Goal: Entertainment & Leisure: Consume media (video, audio)

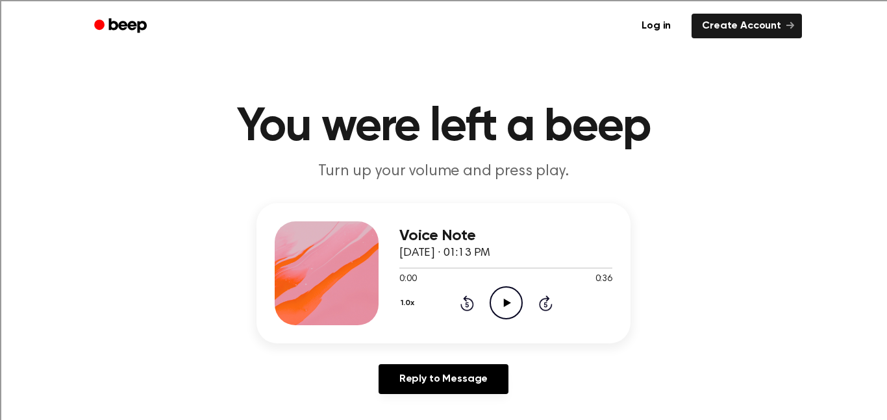
click at [506, 296] on icon "Play Audio" at bounding box center [506, 302] width 33 height 33
click at [510, 298] on icon "Pause Audio" at bounding box center [506, 302] width 33 height 33
click at [503, 301] on icon "Play Audio" at bounding box center [506, 302] width 33 height 33
click at [505, 294] on icon "Pause Audio" at bounding box center [506, 302] width 33 height 33
click at [505, 294] on icon "Play Audio" at bounding box center [506, 302] width 33 height 33
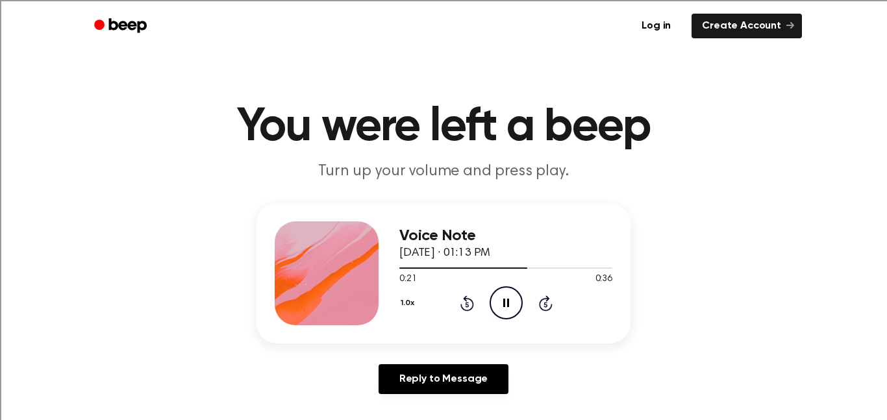
click at [505, 294] on icon "Pause Audio" at bounding box center [506, 302] width 33 height 33
click at [509, 296] on icon "Play Audio" at bounding box center [506, 302] width 33 height 33
click at [513, 299] on icon "Pause Audio" at bounding box center [506, 302] width 33 height 33
click at [510, 301] on icon "Play Audio" at bounding box center [506, 302] width 33 height 33
click at [510, 305] on icon "Play Audio" at bounding box center [506, 302] width 33 height 33
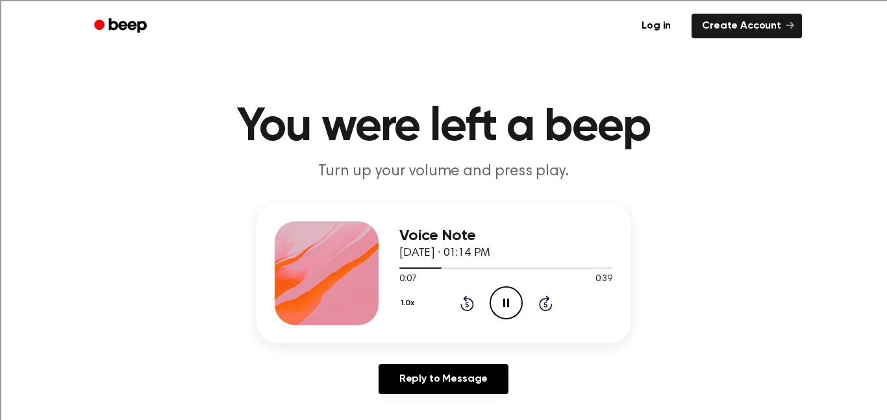
click at [510, 305] on icon "Pause Audio" at bounding box center [506, 302] width 33 height 33
click at [505, 297] on icon "Play Audio" at bounding box center [506, 302] width 33 height 33
click at [509, 300] on icon "Pause Audio" at bounding box center [506, 302] width 33 height 33
click at [507, 296] on icon "Play Audio" at bounding box center [506, 302] width 33 height 33
click at [503, 297] on icon "Pause Audio" at bounding box center [506, 302] width 33 height 33
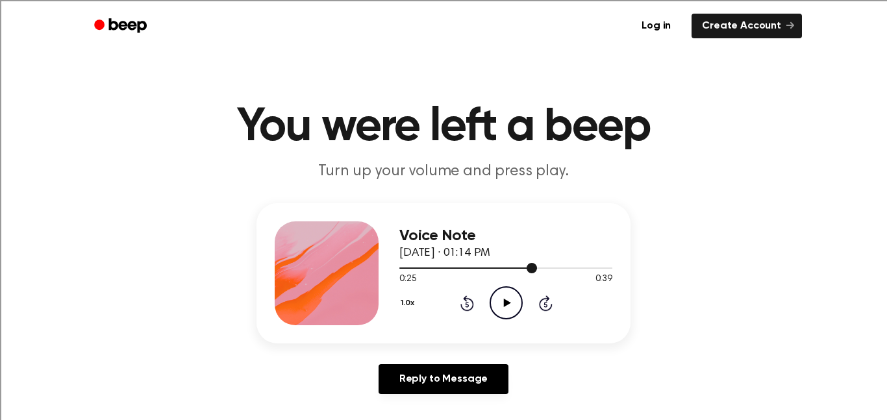
click at [514, 268] on div at bounding box center [468, 268] width 138 height 1
click at [512, 290] on icon "Play Audio" at bounding box center [506, 302] width 33 height 33
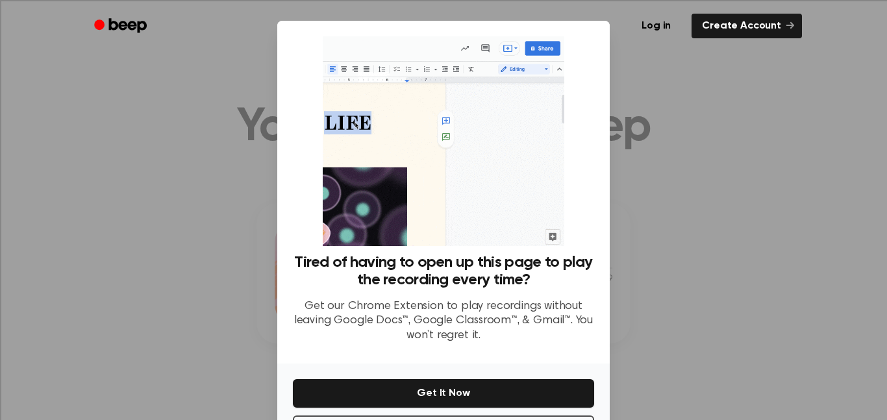
click at [692, 150] on div at bounding box center [443, 210] width 887 height 420
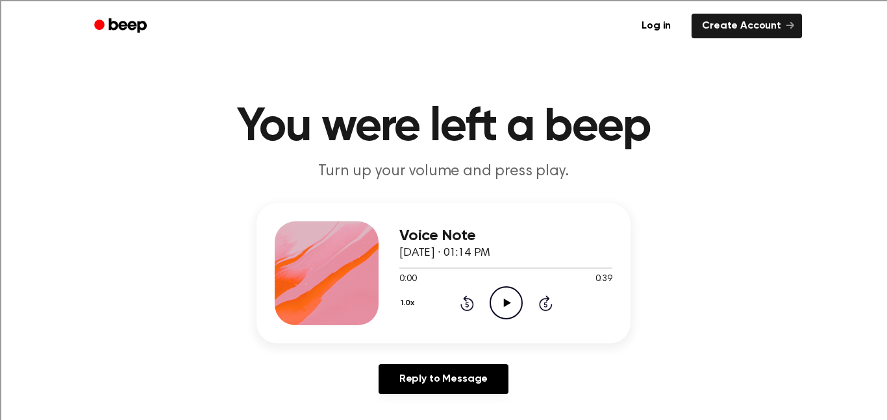
click at [495, 297] on icon "Play Audio" at bounding box center [506, 302] width 33 height 33
click at [499, 268] on div at bounding box center [505, 268] width 213 height 1
click at [485, 270] on div at bounding box center [505, 267] width 213 height 10
click at [507, 304] on icon at bounding box center [506, 303] width 6 height 8
click at [501, 297] on icon "Play Audio" at bounding box center [506, 302] width 33 height 33
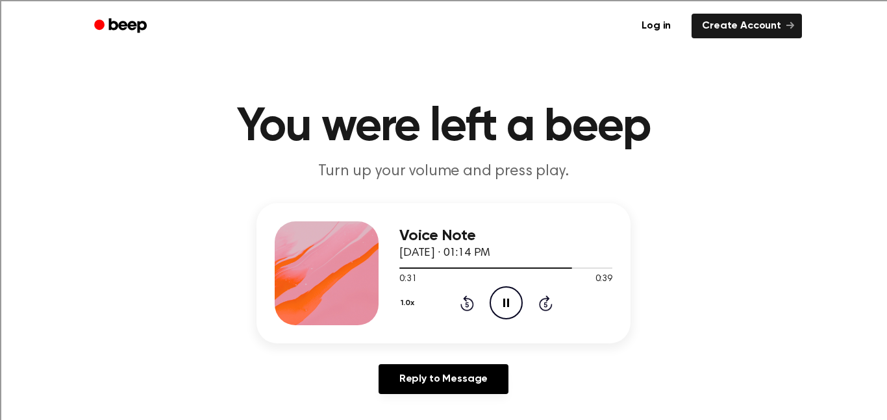
click at [501, 297] on icon "Pause Audio" at bounding box center [506, 302] width 33 height 33
click at [512, 307] on icon "Play Audio" at bounding box center [506, 302] width 33 height 33
click at [570, 267] on div at bounding box center [505, 267] width 213 height 10
click at [511, 305] on icon "Play Audio" at bounding box center [506, 302] width 33 height 33
click at [502, 293] on icon "Play Audio" at bounding box center [506, 302] width 33 height 33
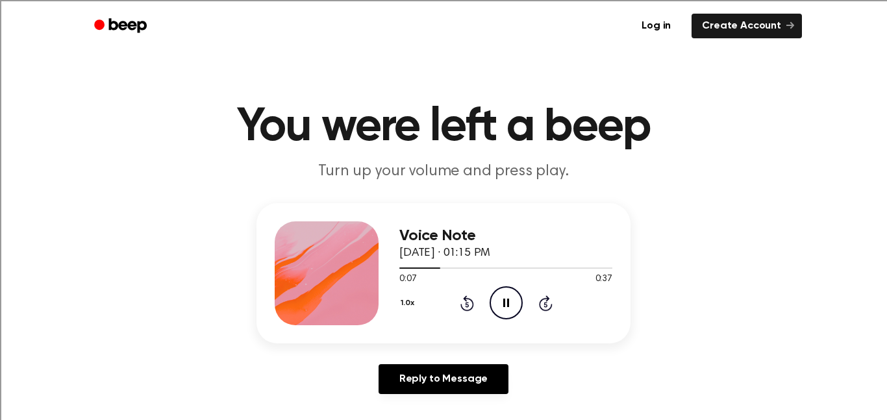
click at [502, 293] on icon "Pause Audio" at bounding box center [506, 302] width 33 height 33
click at [509, 297] on icon "Play Audio" at bounding box center [506, 302] width 33 height 33
click at [510, 298] on icon "Pause Audio" at bounding box center [506, 302] width 33 height 33
click at [460, 267] on div at bounding box center [505, 267] width 213 height 10
click at [501, 289] on icon "Play Audio" at bounding box center [506, 302] width 33 height 33
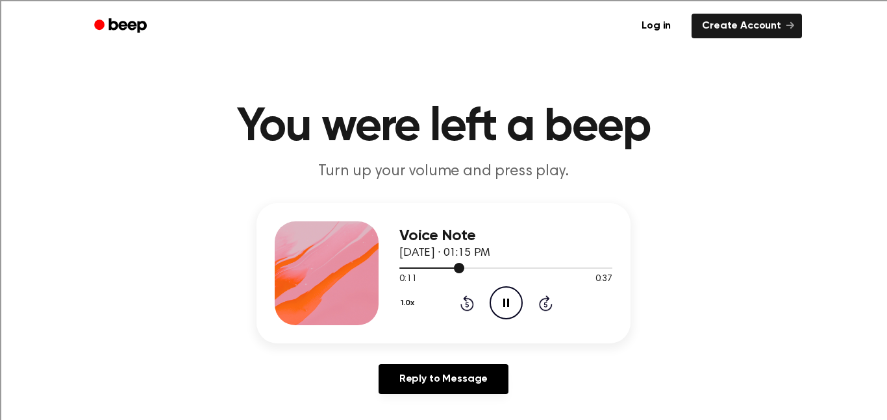
click at [441, 269] on div at bounding box center [431, 268] width 65 height 1
click at [505, 297] on icon "Pause Audio" at bounding box center [506, 302] width 33 height 33
click at [434, 266] on div at bounding box center [505, 267] width 213 height 10
click at [502, 301] on icon "Play Audio" at bounding box center [506, 302] width 33 height 33
click at [503, 303] on icon at bounding box center [506, 303] width 6 height 8
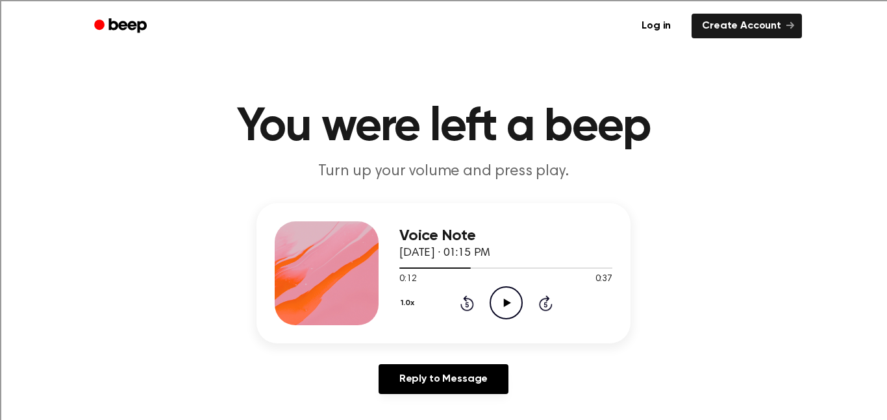
click at [508, 297] on icon "Play Audio" at bounding box center [506, 302] width 33 height 33
click at [508, 297] on icon "Pause Audio" at bounding box center [506, 302] width 33 height 33
click at [517, 266] on div at bounding box center [505, 267] width 213 height 10
click at [514, 308] on icon "Play Audio" at bounding box center [506, 302] width 33 height 33
click at [514, 308] on icon "Pause Audio" at bounding box center [506, 302] width 33 height 33
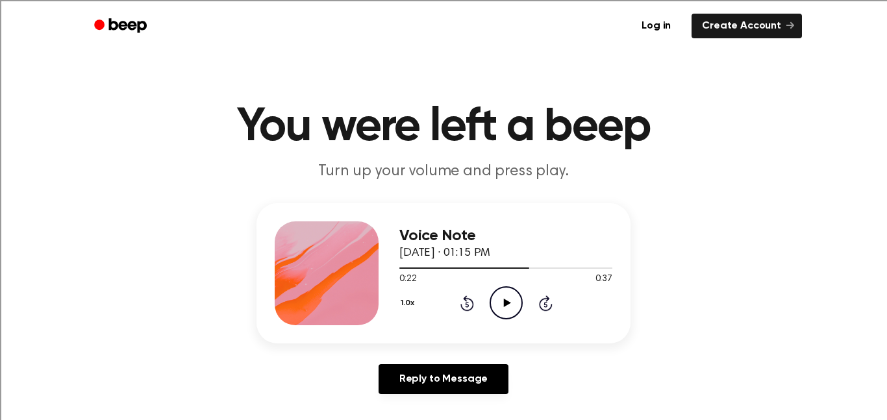
click at [497, 297] on icon "Play Audio" at bounding box center [506, 302] width 33 height 33
click at [513, 297] on icon "Pause Audio" at bounding box center [506, 302] width 33 height 33
click at [500, 306] on icon "Play Audio" at bounding box center [506, 302] width 33 height 33
click at [503, 291] on icon "Play Audio" at bounding box center [506, 302] width 33 height 33
click at [514, 308] on icon "Pause Audio" at bounding box center [506, 302] width 33 height 33
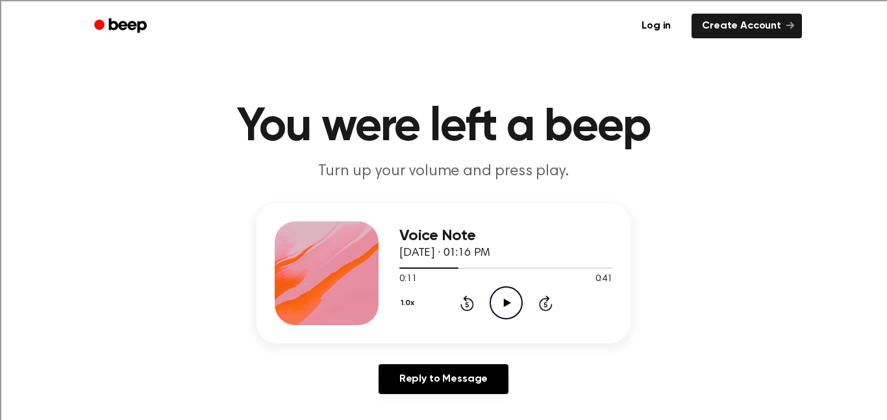
click at [502, 303] on icon "Play Audio" at bounding box center [506, 302] width 33 height 33
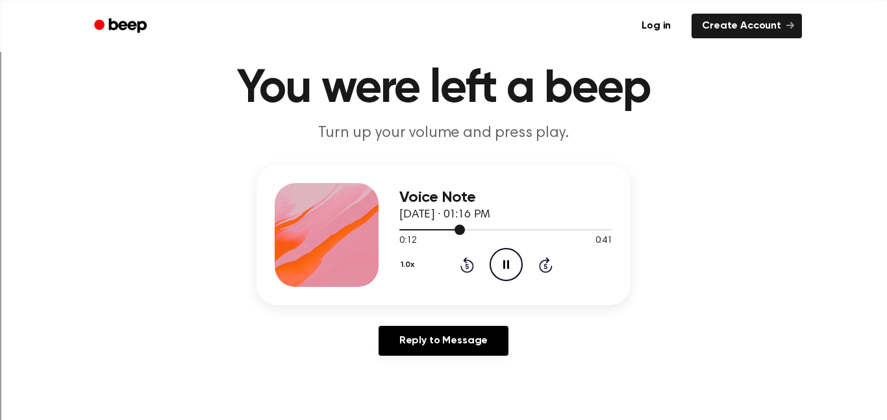
scroll to position [32, 0]
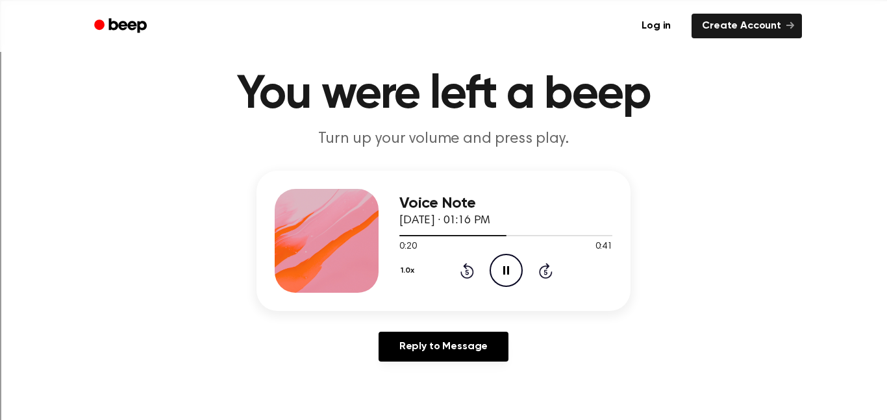
click at [510, 271] on icon "Pause Audio" at bounding box center [506, 270] width 33 height 33
click at [510, 271] on icon "Play Audio" at bounding box center [506, 270] width 33 height 33
click at [507, 262] on icon "Pause Audio" at bounding box center [506, 270] width 33 height 33
click at [522, 236] on div at bounding box center [505, 235] width 213 height 1
click at [509, 261] on icon "Play Audio" at bounding box center [506, 270] width 33 height 33
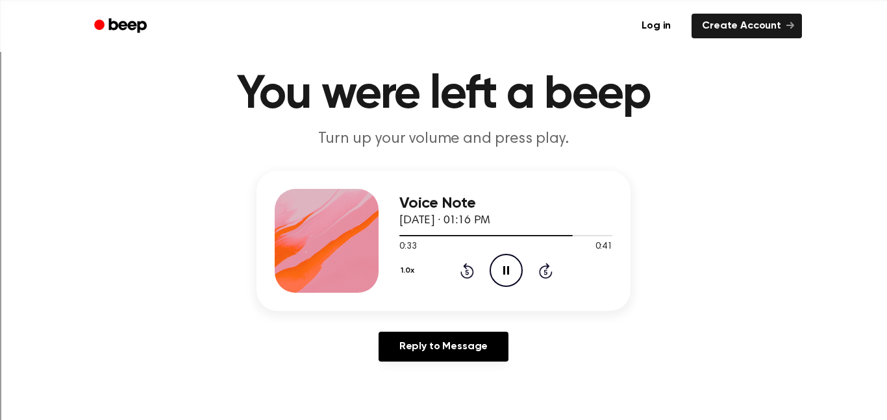
click at [509, 261] on icon "Pause Audio" at bounding box center [506, 270] width 33 height 33
click at [509, 275] on icon "Play Audio" at bounding box center [506, 270] width 33 height 33
click at [509, 275] on icon "Pause Audio" at bounding box center [506, 270] width 33 height 33
